Goal: Information Seeking & Learning: Learn about a topic

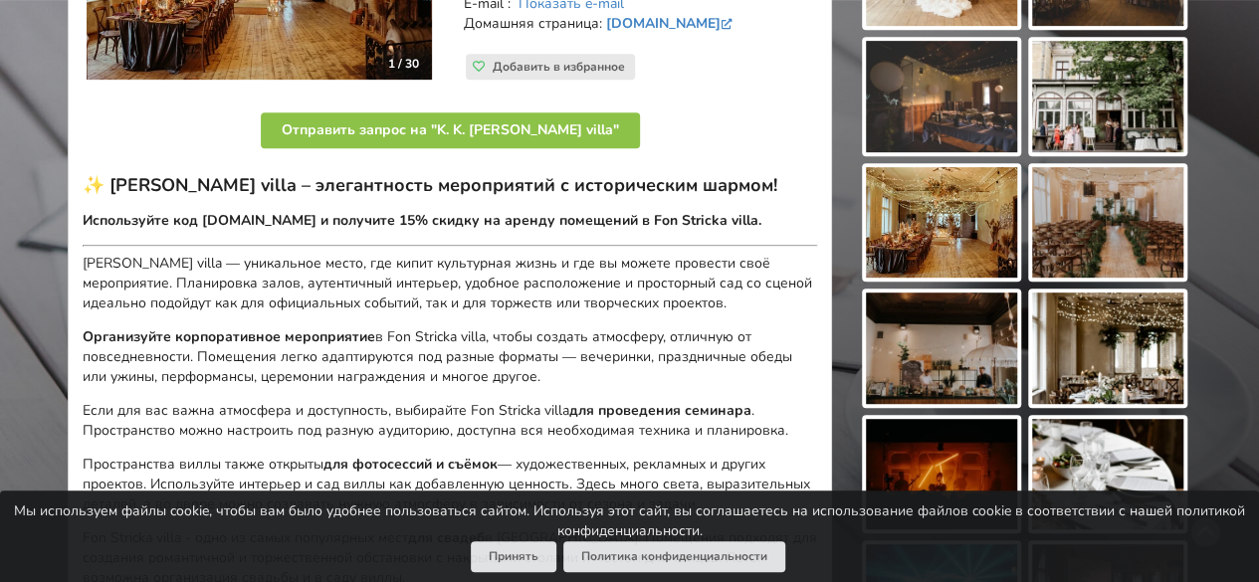
scroll to position [464, 0]
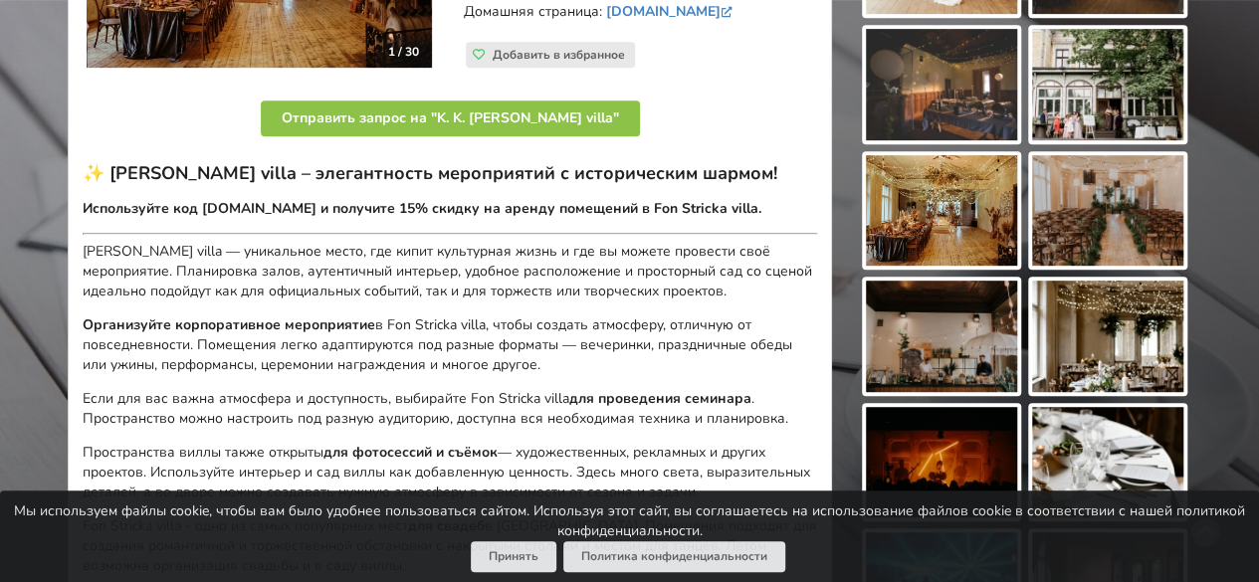
click at [1099, 238] on img at bounding box center [1107, 210] width 151 height 111
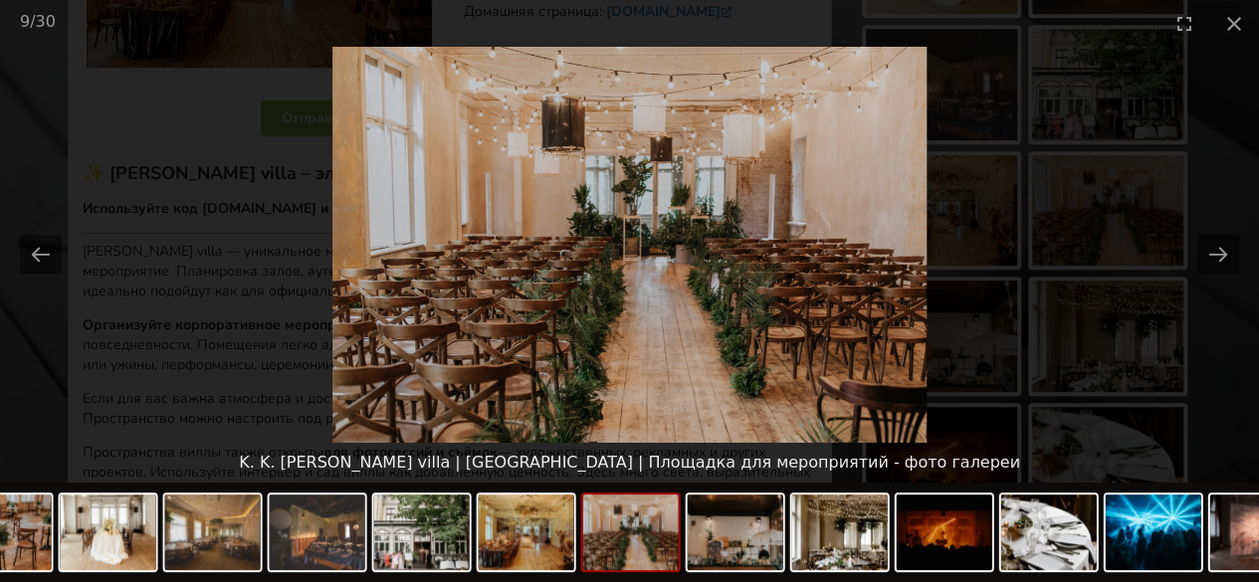
scroll to position [0, 0]
click at [1235, 28] on button "Close gallery" at bounding box center [1235, 23] width 50 height 47
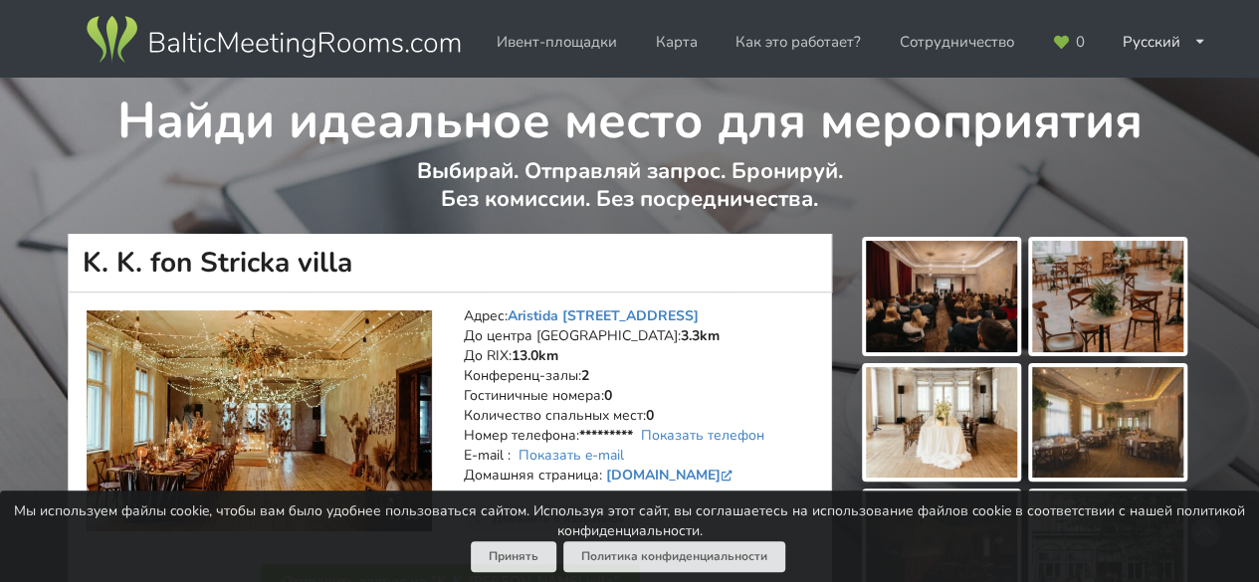
drag, startPoint x: 350, startPoint y: 267, endPoint x: 88, endPoint y: 255, distance: 263.1
click at [88, 255] on h1 "K. K. fon Stricka villa" at bounding box center [450, 263] width 765 height 59
copy h1 "K. K. fon Stricka villa"
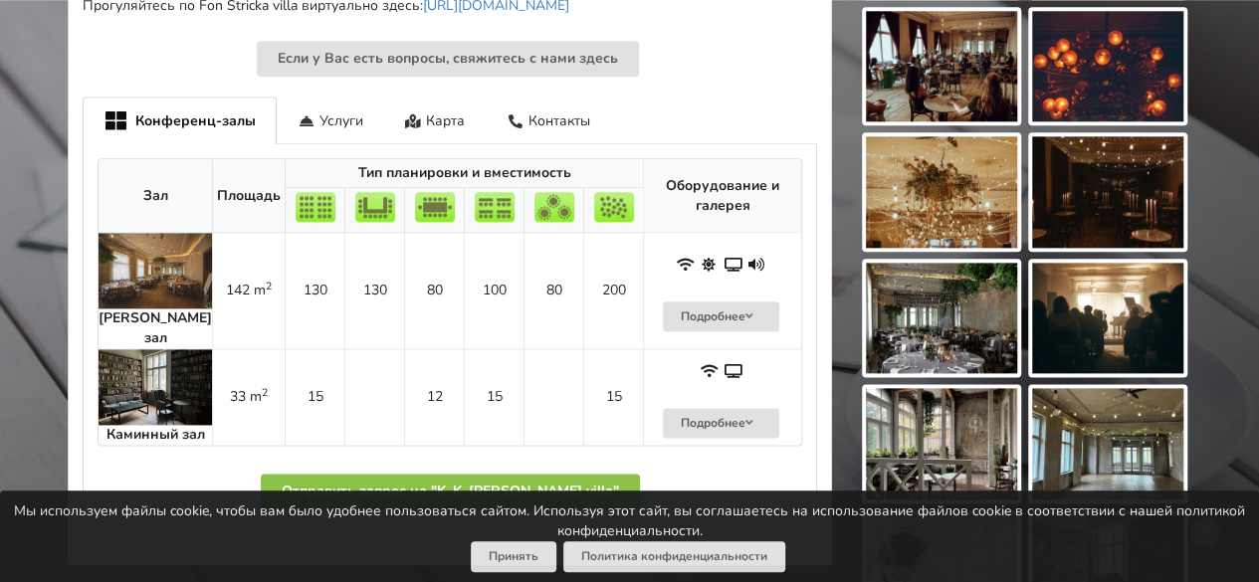
scroll to position [1115, 0]
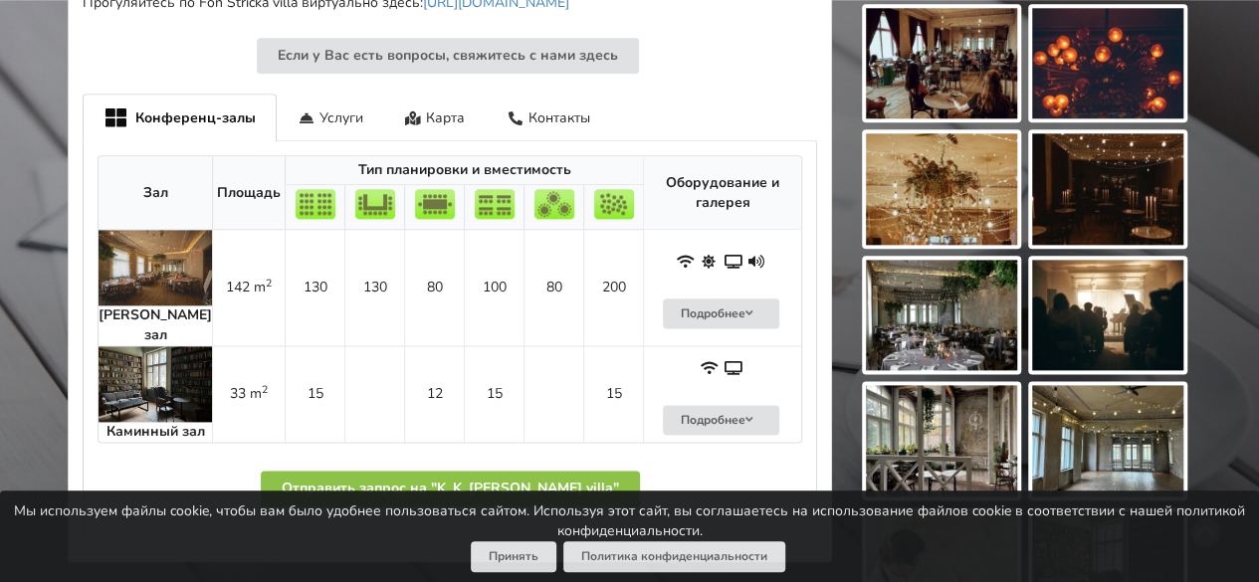
click at [1097, 404] on img at bounding box center [1107, 440] width 151 height 111
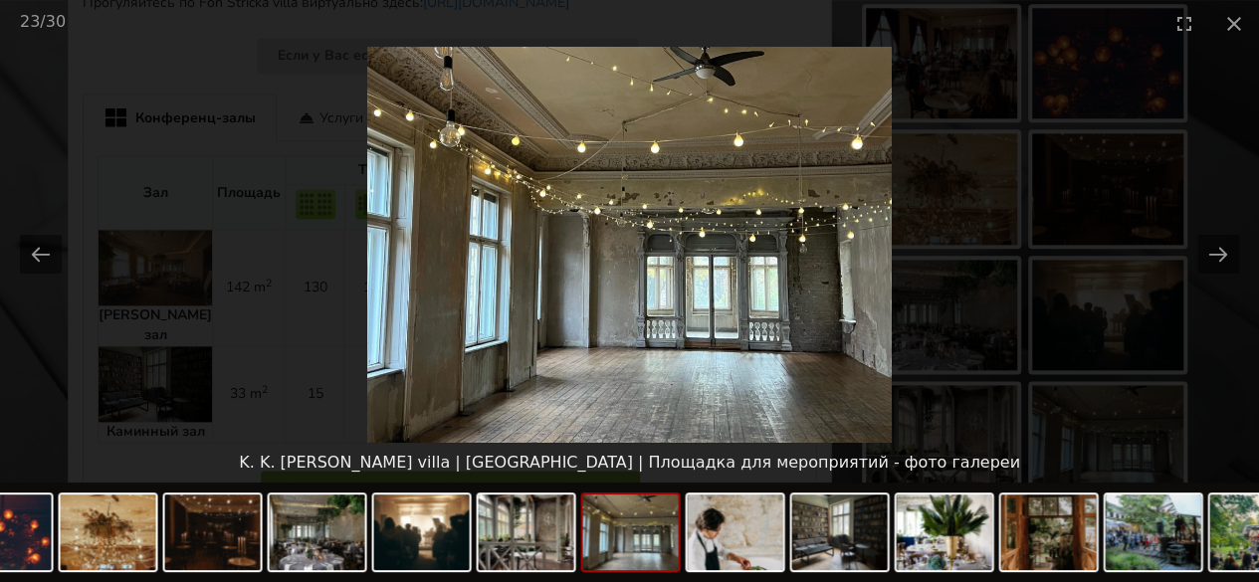
scroll to position [0, 0]
click at [1042, 329] on picture at bounding box center [629, 245] width 1259 height 396
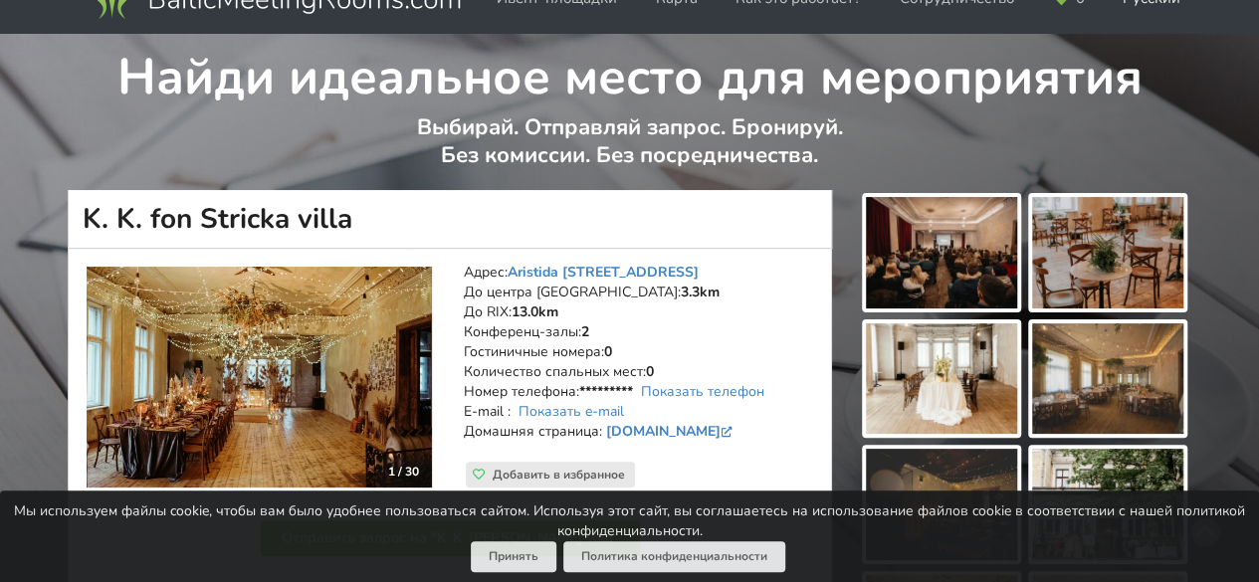
scroll to position [41, 0]
